Goal: Information Seeking & Learning: Learn about a topic

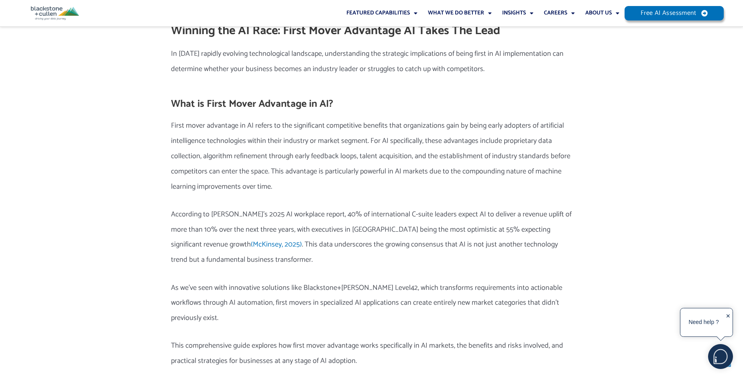
scroll to position [401, 0]
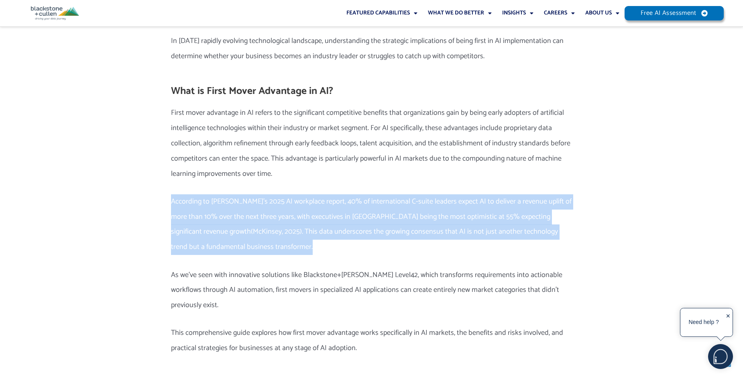
drag, startPoint x: 276, startPoint y: 249, endPoint x: 166, endPoint y: 203, distance: 118.6
copy p "According to [PERSON_NAME]’s 2025 AI workplace report, 40% of international C-s…"
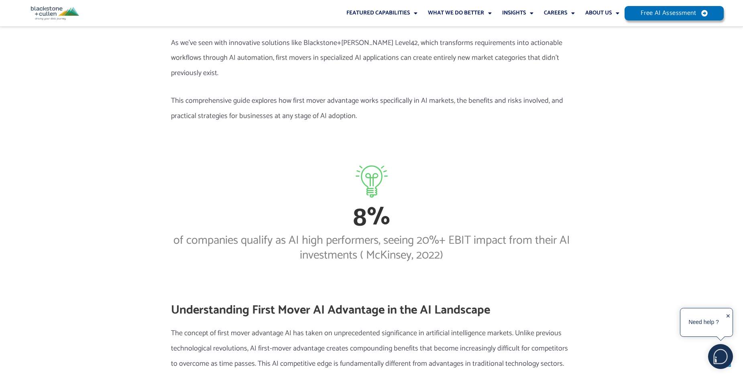
scroll to position [682, 0]
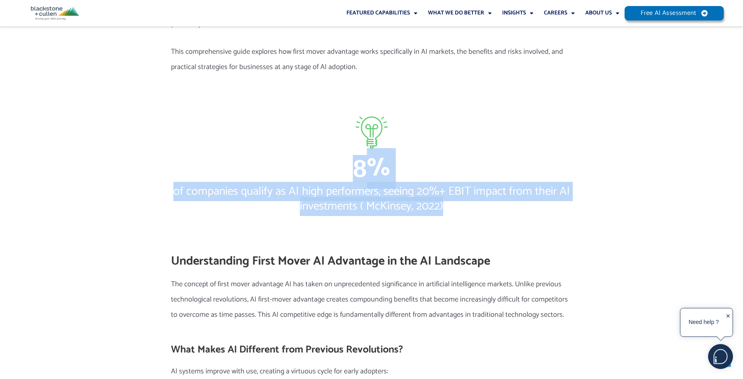
drag, startPoint x: 453, startPoint y: 193, endPoint x: 316, endPoint y: 150, distance: 144.2
click at [316, 154] on div "8 8 % of companies qualify as AI high performers, seeing 20%+ EBIT impact from …" at bounding box center [371, 184] width 401 height 60
copy div "8 % of companies qualify as AI high performers, seeing 20%+ EBIT impact from th…"
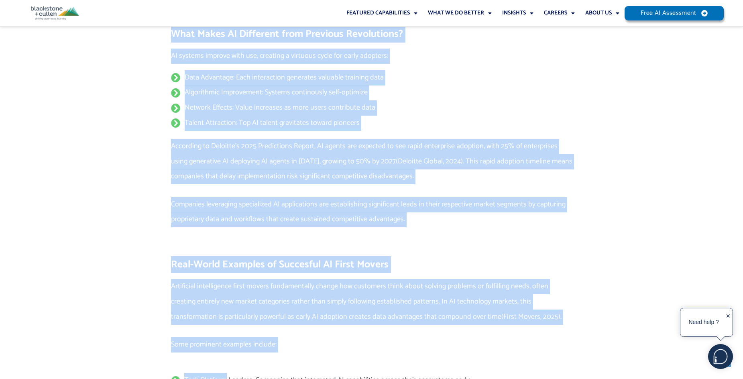
scroll to position [1010, 0]
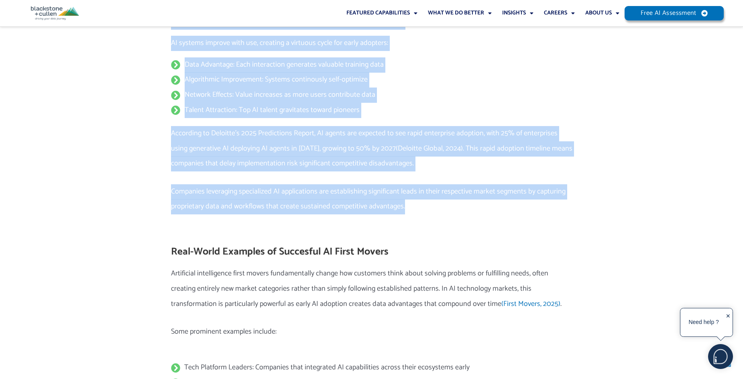
drag, startPoint x: 173, startPoint y: 128, endPoint x: 443, endPoint y: 214, distance: 283.6
copy div "Loremipsumdol Sitam Conse AD Elitseddo ei tem IN Utlaboree Dol magnaal en admin…"
